Goal: Transaction & Acquisition: Purchase product/service

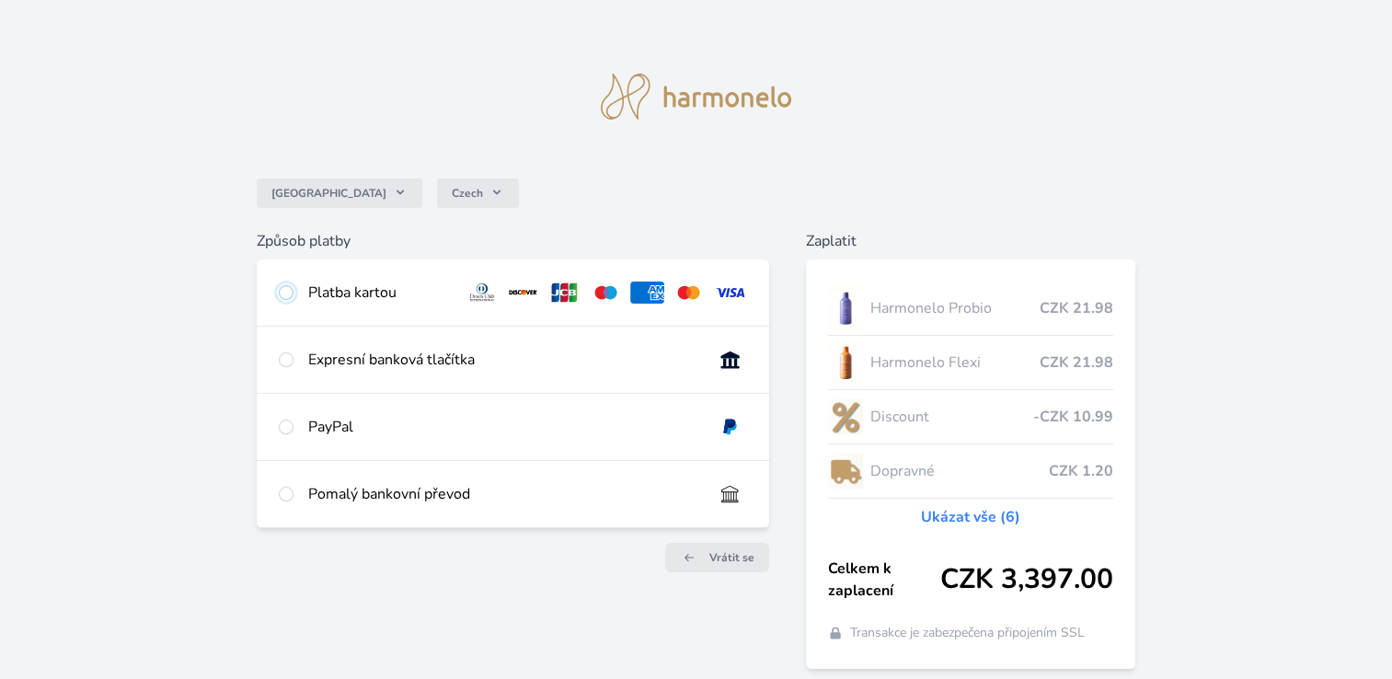
click at [283, 291] on input "radio" at bounding box center [286, 292] width 15 height 15
radio input "true"
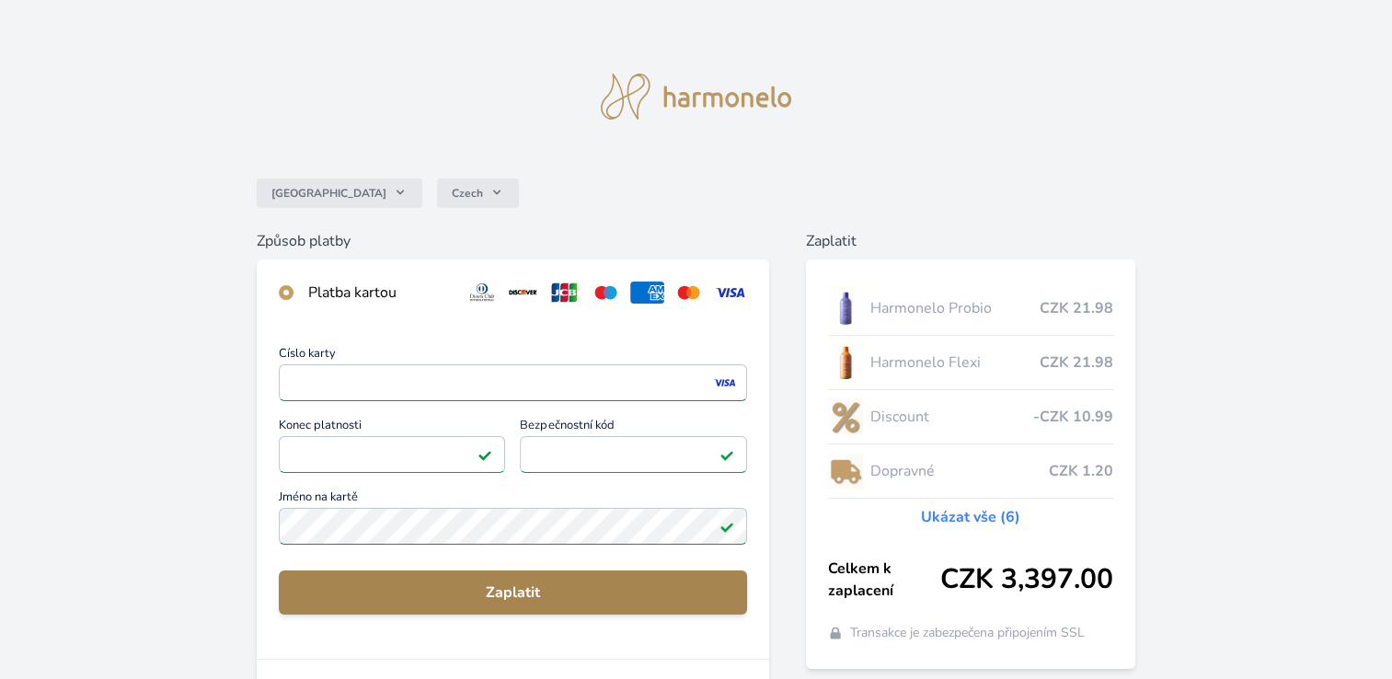
click at [504, 597] on span "Zaplatit" at bounding box center [513, 593] width 439 height 22
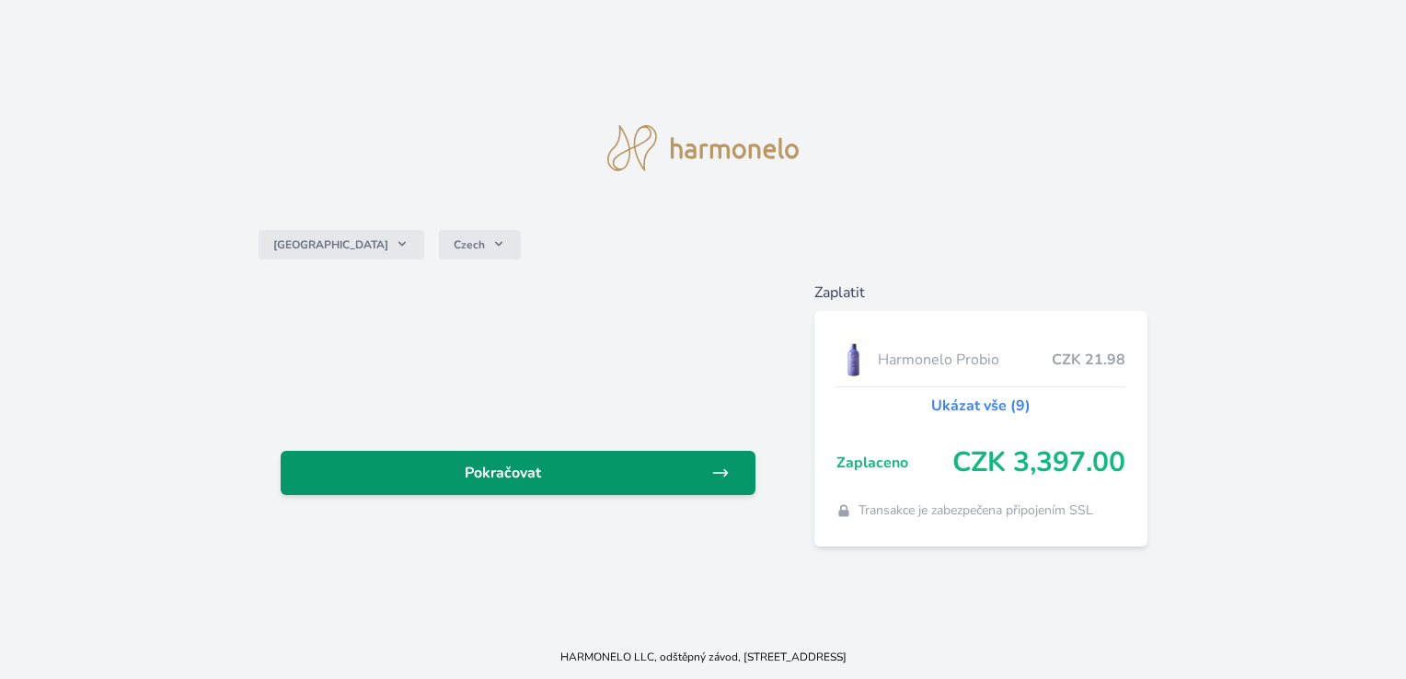
click at [583, 464] on span "Pokračovat" at bounding box center [502, 473] width 415 height 22
